Goal: Navigation & Orientation: Find specific page/section

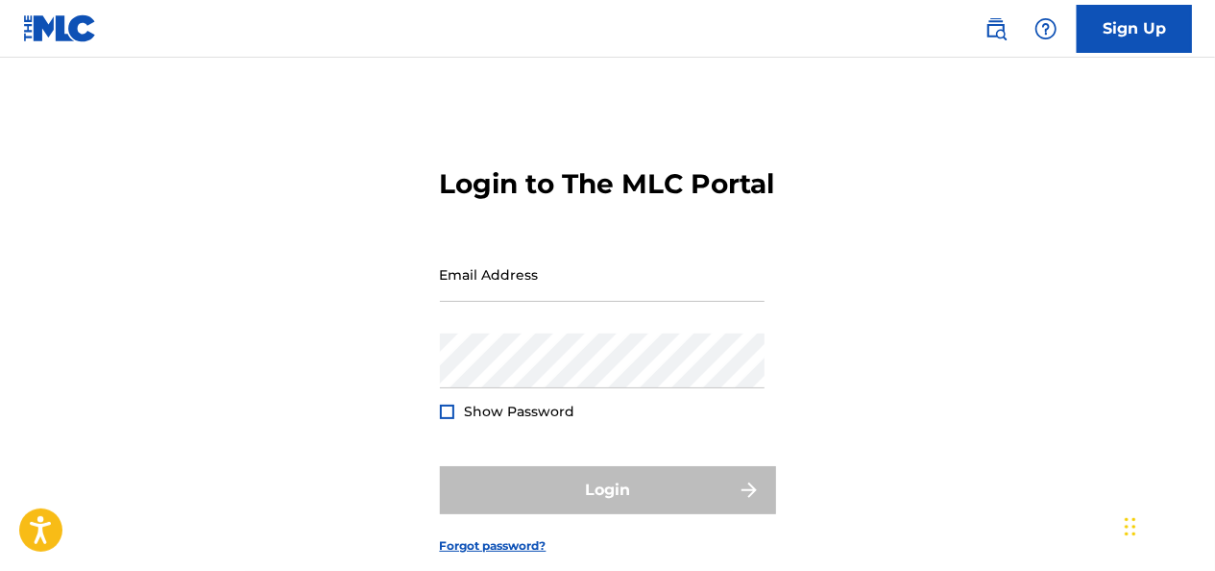
type input "[EMAIL_ADDRESS][DOMAIN_NAME]"
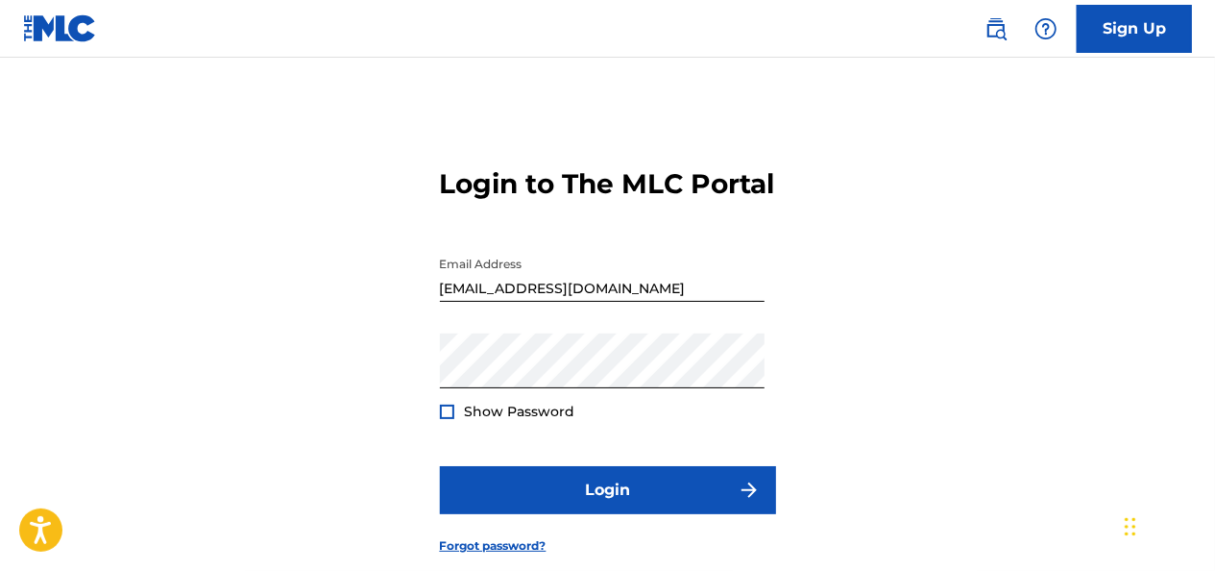
click at [524, 514] on div "Login" at bounding box center [608, 490] width 336 height 48
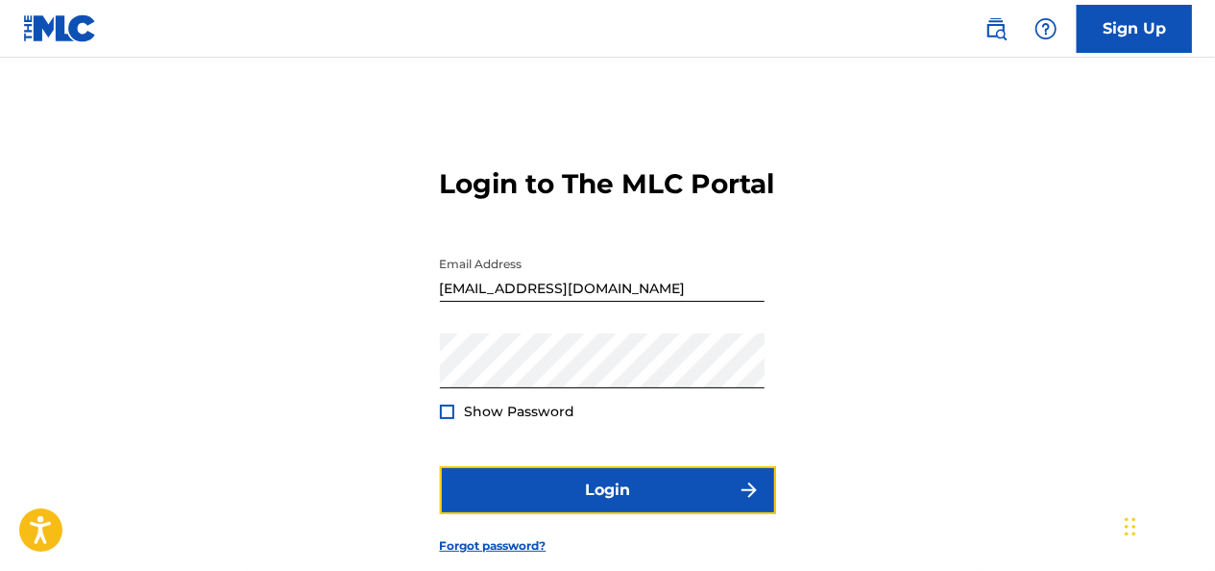
click at [524, 514] on button "Login" at bounding box center [608, 490] width 336 height 48
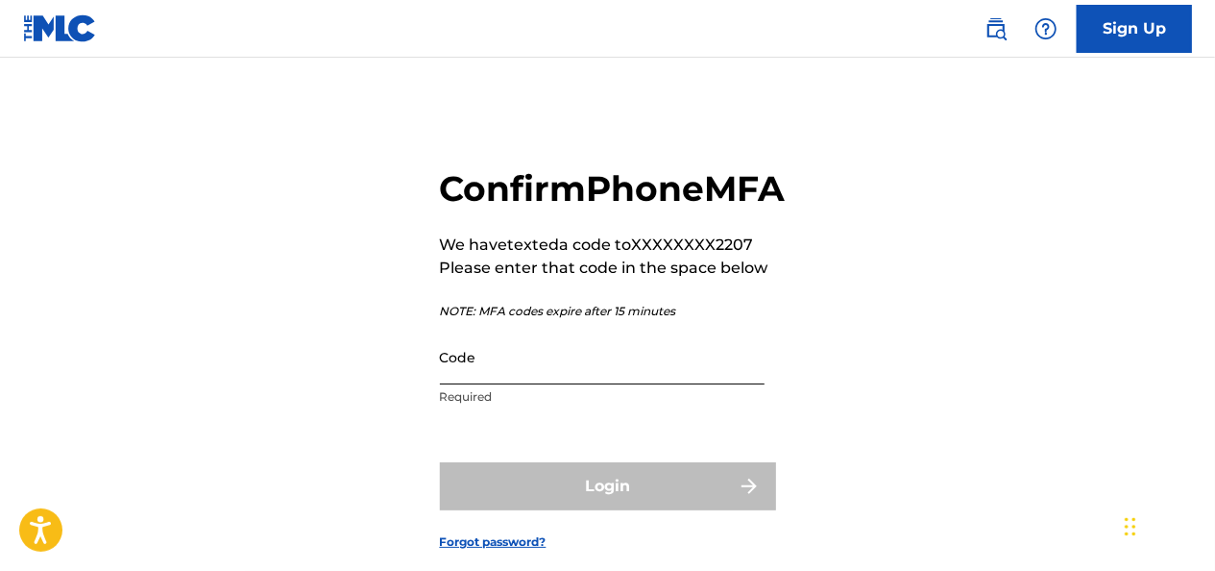
click at [530, 384] on input "Code" at bounding box center [602, 356] width 325 height 55
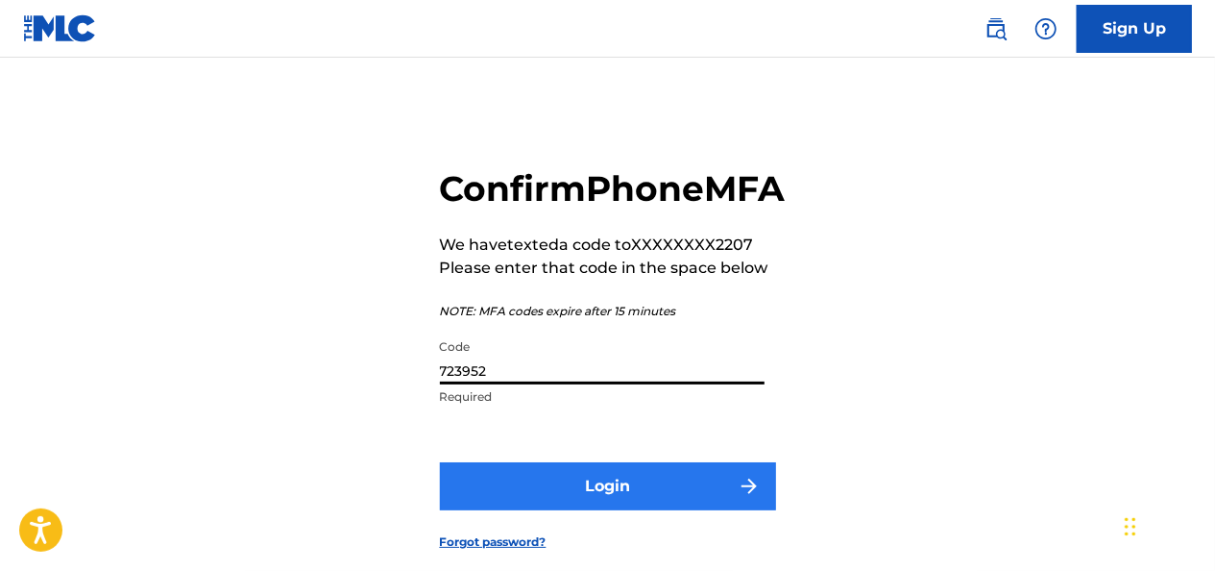
type input "723952"
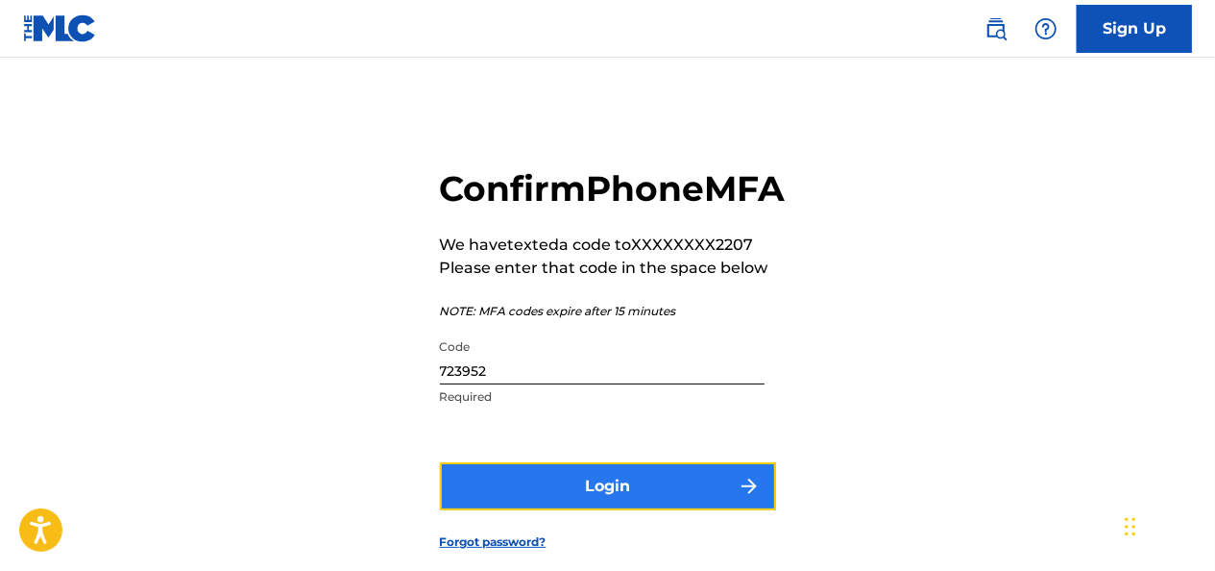
click at [505, 510] on button "Login" at bounding box center [608, 486] width 336 height 48
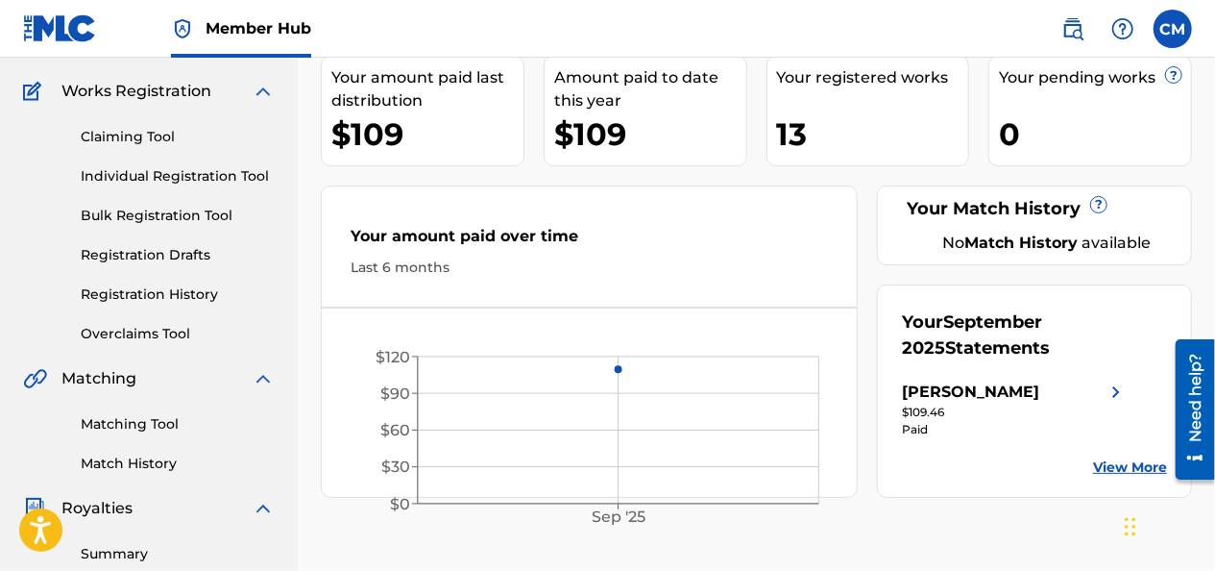
scroll to position [134, 0]
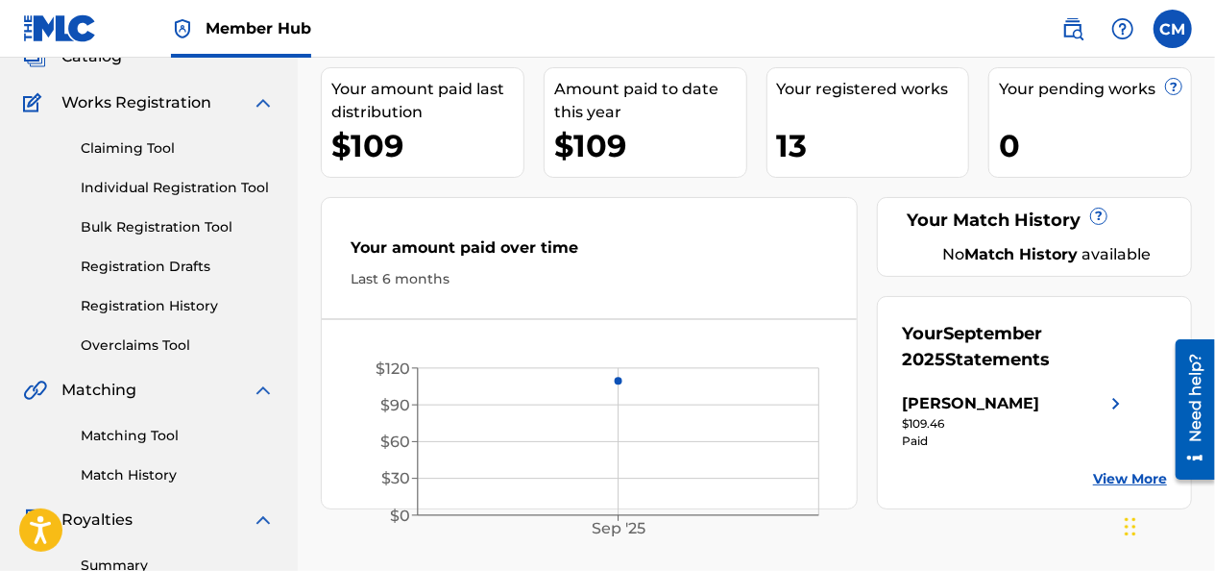
click at [158, 111] on span "Works Registration" at bounding box center [136, 102] width 150 height 23
